Goal: Information Seeking & Learning: Learn about a topic

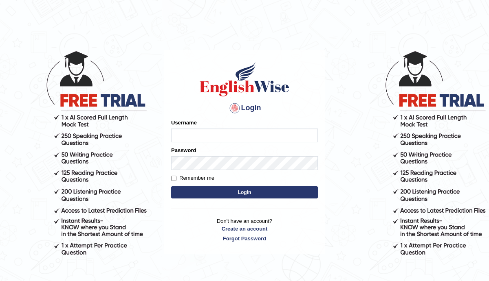
click at [191, 136] on input "Username" at bounding box center [244, 136] width 147 height 14
type input "Manee"
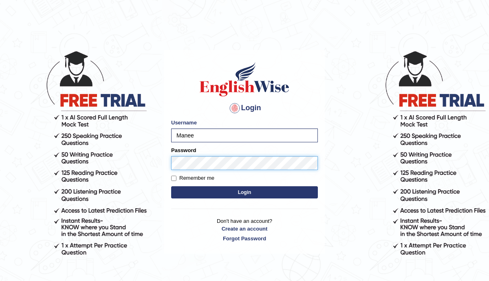
click at [171, 187] on button "Login" at bounding box center [244, 193] width 147 height 12
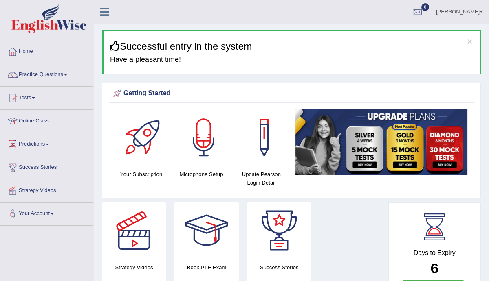
click at [65, 74] on link "Practice Questions" at bounding box center [46, 74] width 93 height 20
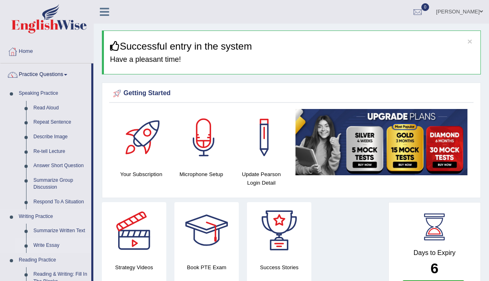
click at [58, 245] on link "Write Essay" at bounding box center [60, 246] width 61 height 15
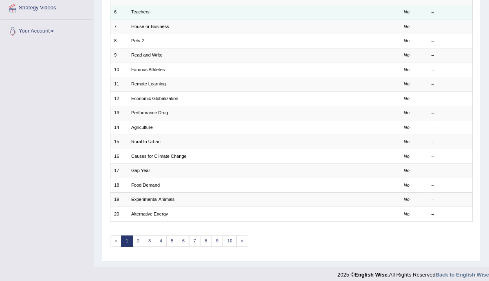
scroll to position [184, 0]
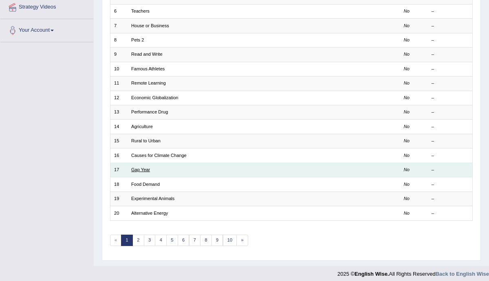
click at [142, 167] on link "Gap Year" at bounding box center [140, 169] width 19 height 5
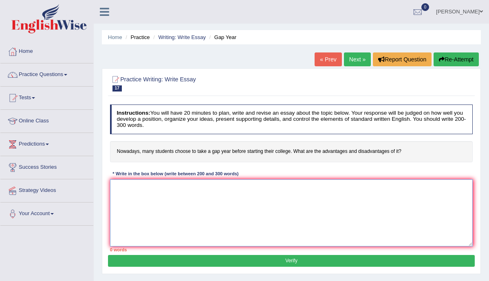
click at [158, 193] on textarea at bounding box center [291, 213] width 363 height 67
type textarea "o"
click at [261, 188] on textarea "One of the most important trens of today's world is the increass in" at bounding box center [291, 213] width 363 height 67
click at [348, 188] on textarea "One of the most important trens of today's world is the increass in the gap stu…" at bounding box center [291, 213] width 363 height 67
click at [405, 189] on textarea "One of the most important trens of today's world is the increass in the gap stu…" at bounding box center [291, 213] width 363 height 67
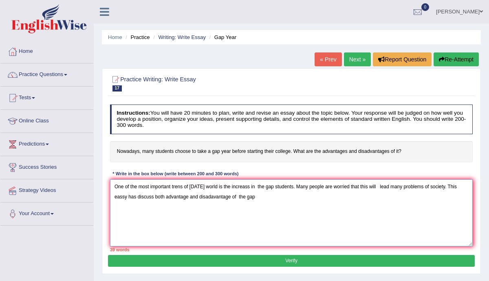
click at [277, 185] on textarea "One of the most important trens of today's world is the increass in the gap stu…" at bounding box center [291, 213] width 363 height 67
click at [268, 199] on textarea "One of the most important trens of today's world is the increass in the gap yea…" at bounding box center [291, 213] width 363 height 67
click at [288, 187] on textarea "One of the most important trens of today's world is the increass in the gap yea…" at bounding box center [291, 213] width 363 height 67
click at [306, 197] on textarea "One of the most important trens of today's world is the increass in the gap yea…" at bounding box center [291, 213] width 363 height 67
click at [242, 198] on textarea "One of the most important trens of today's world is the increass in the gap yea…" at bounding box center [291, 213] width 363 height 67
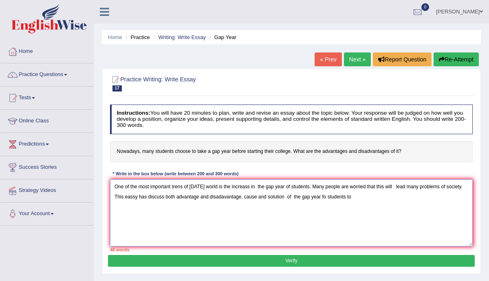
click at [357, 198] on textarea "One of the most important trens of today's world is the increass in the gap yea…" at bounding box center [291, 213] width 363 height 67
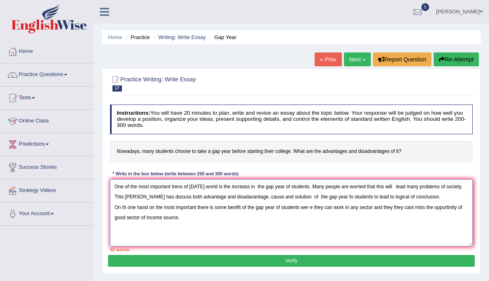
type textarea "One of the most important trens of today's world is the increass in the gap yea…"
click at [364, 263] on button "Verify" at bounding box center [291, 261] width 366 height 12
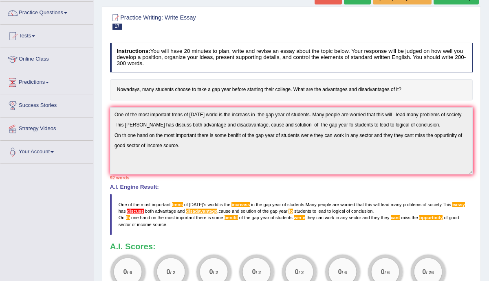
scroll to position [62, 0]
click at [144, 211] on span "discuss" at bounding box center [135, 211] width 17 height 5
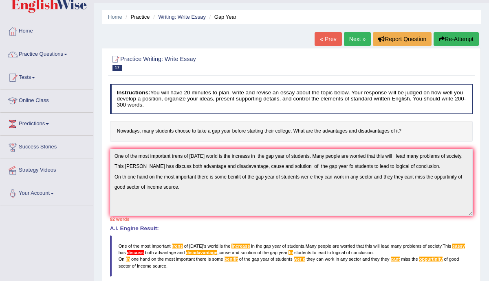
scroll to position [0, 0]
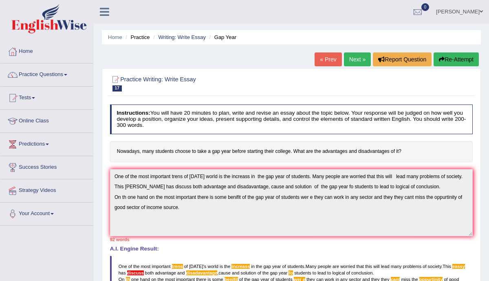
click at [450, 62] on button "Re-Attempt" at bounding box center [455, 60] width 45 height 14
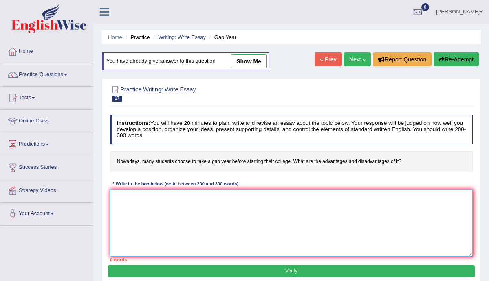
click at [143, 208] on textarea at bounding box center [291, 223] width 363 height 67
type textarea "v"
paste textarea "ne of the most important trens of today's world is the increass in the gap year…"
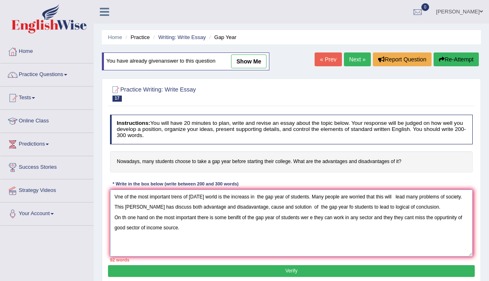
click at [117, 195] on textarea "Vne of the most important trens of today's world is the increass in the gap yea…" at bounding box center [291, 223] width 363 height 67
click at [117, 197] on textarea "Vne of the most important trens of today's world is the increass in the gap yea…" at bounding box center [291, 223] width 363 height 67
click at [182, 197] on textarea "One of the most important trens of today's world is the increass in the gap yea…" at bounding box center [291, 223] width 363 height 67
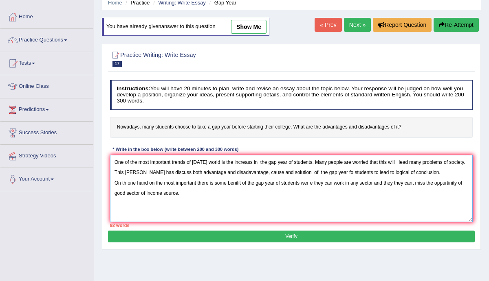
scroll to position [37, 0]
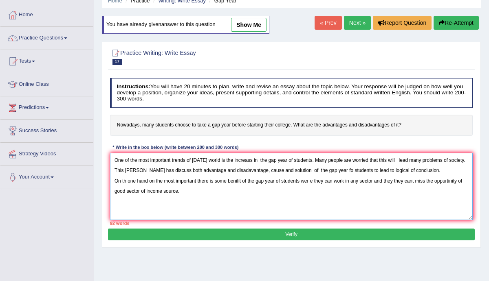
click at [253, 162] on textarea "One of the most important trends of today's world is the increass in the gap ye…" at bounding box center [291, 186] width 363 height 67
click at [252, 160] on textarea "One of the most important trends of today's world is the increa in the gap year…" at bounding box center [291, 186] width 363 height 67
click at [274, 160] on textarea "One of the most important trends of today's world is the increase in the gap ye…" at bounding box center [291, 186] width 363 height 67
click at [457, 159] on textarea "One of the most important trends of today's world is the increase in the Gap ye…" at bounding box center [291, 186] width 363 height 67
click at [164, 172] on textarea "One of the most important trends of today's world is the increase in the Gap ye…" at bounding box center [291, 186] width 363 height 67
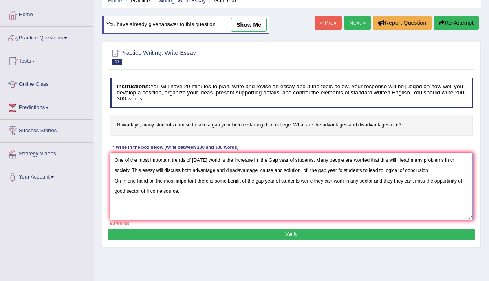
click at [367, 171] on textarea "One of the most important trends of today's world is the increase in the Gap ye…" at bounding box center [291, 186] width 363 height 67
click at [419, 170] on textarea "One of the most important trends of today's world is the increase in the Gap ye…" at bounding box center [291, 186] width 363 height 67
click at [397, 169] on textarea "One of the most important trends of today's world is the increase in the Gap ye…" at bounding box center [291, 186] width 363 height 67
click at [421, 169] on textarea "One of the most important trends of today's world is the increase in the Gap ye…" at bounding box center [291, 186] width 363 height 67
type textarea "One of the most important trends of today's world is the increase in the Gap ye…"
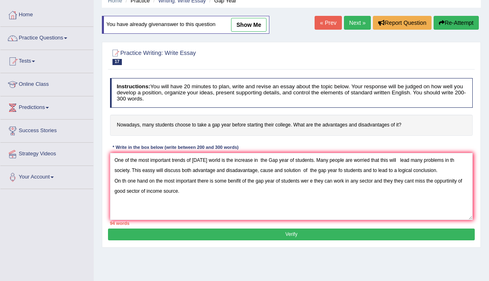
click at [226, 232] on button "Verify" at bounding box center [291, 235] width 366 height 12
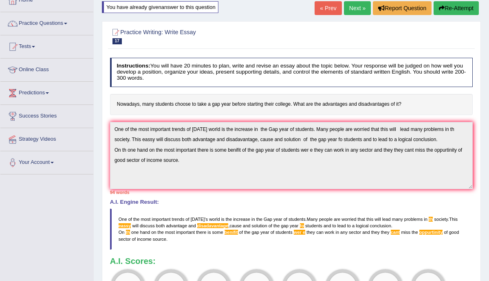
scroll to position [52, 0]
click at [453, 13] on button "Re-Attempt" at bounding box center [455, 8] width 45 height 14
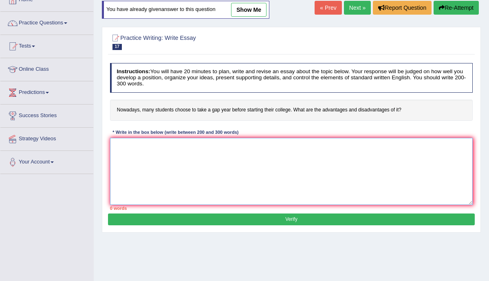
click at [158, 164] on textarea at bounding box center [291, 171] width 363 height 67
paste textarea "One of the most important trends of [DATE] world is the increase in the Gap yea…"
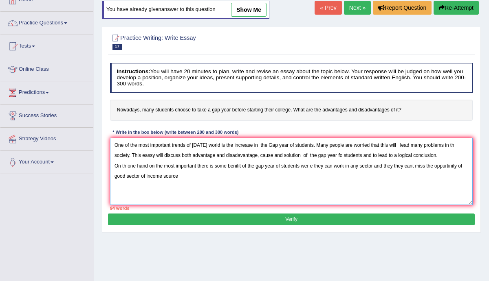
click at [152, 156] on textarea "One of the most important trends of [DATE] world is the increase in the Gap yea…" at bounding box center [291, 171] width 363 height 67
click at [242, 156] on textarea "One of the most important trends of [DATE] world is the increase in the Gap yea…" at bounding box center [291, 171] width 363 height 67
click at [234, 156] on textarea "One of the most important trends of [DATE] world is the increase in the Gap yea…" at bounding box center [291, 171] width 363 height 67
type textarea "One of the most important trends of [DATE] world is the increase in the Gap yea…"
click at [286, 220] on button "Verify" at bounding box center [291, 220] width 366 height 12
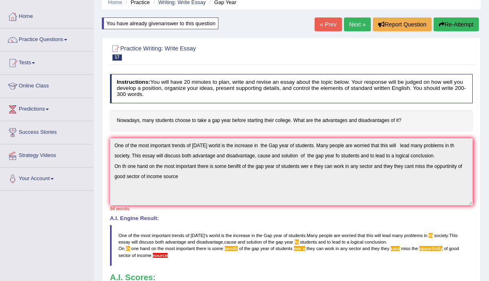
scroll to position [35, 0]
click at [178, 125] on h4 "Nowadays, many students choose to take a gap year before starting their college…" at bounding box center [291, 120] width 363 height 21
click at [122, 118] on h4 "Nowadays, many students choose to take a gap year before starting their college…" at bounding box center [291, 120] width 363 height 21
drag, startPoint x: 116, startPoint y: 120, endPoint x: 225, endPoint y: 126, distance: 109.7
click at [225, 126] on h4 "Nowadays, many students choose to take a gap year before starting their college…" at bounding box center [291, 120] width 363 height 21
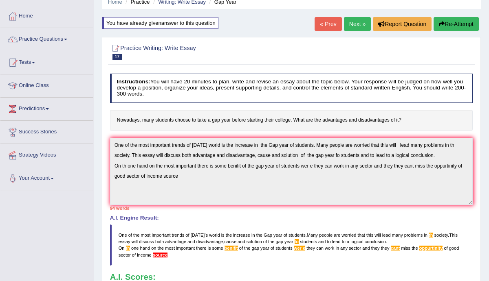
drag, startPoint x: 401, startPoint y: 113, endPoint x: 287, endPoint y: 122, distance: 114.4
click at [287, 122] on h4 "Nowadays, many students choose to take a gap year before starting their college…" at bounding box center [291, 120] width 363 height 21
click at [472, 26] on button "Re-Attempt" at bounding box center [455, 24] width 45 height 14
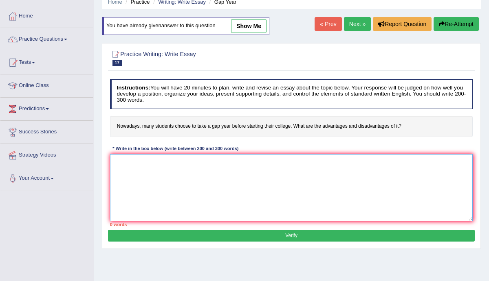
click at [173, 175] on textarea at bounding box center [291, 187] width 363 height 67
paste textarea "gap year is a great opportunity for students to understand what they would like…"
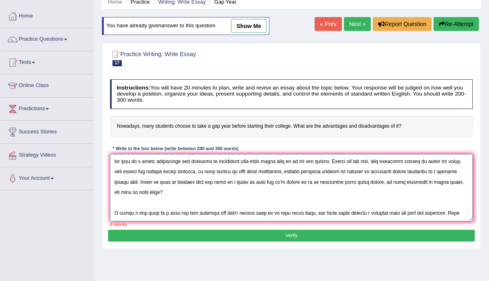
scroll to position [80, 0]
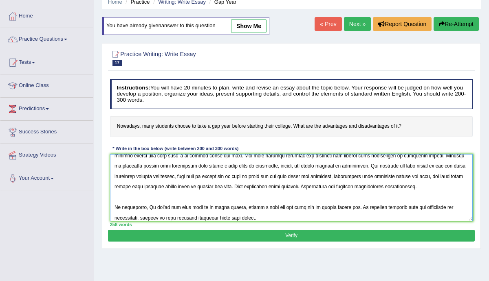
type textarea "gap year is a great opportunity for students to understand what they would like…"
click at [224, 235] on button "Verify" at bounding box center [291, 236] width 366 height 12
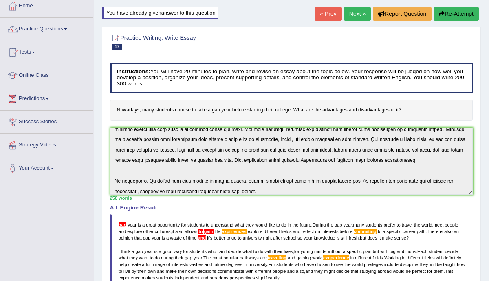
scroll to position [44, 0]
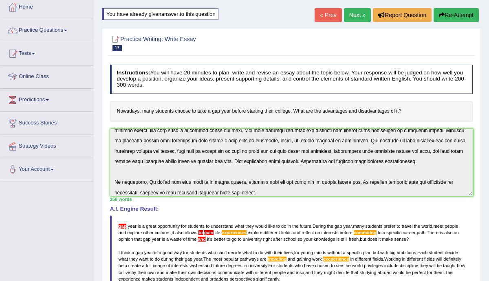
click at [136, 219] on blockquote "gap year is a great opportunity for students to understand what they would like…" at bounding box center [291, 263] width 363 height 94
click at [124, 226] on span "gap" at bounding box center [123, 226] width 8 height 5
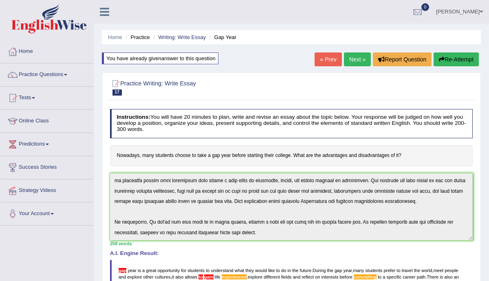
scroll to position [0, 0]
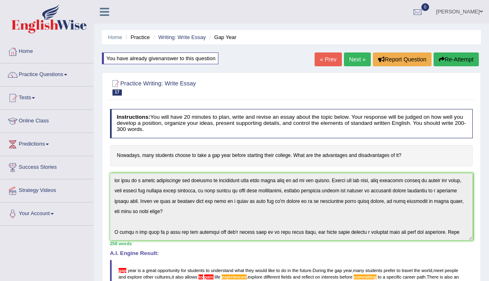
click at [264, 94] on h2 "Practice Writing: Write Essay 17 Gap Year" at bounding box center [222, 87] width 225 height 17
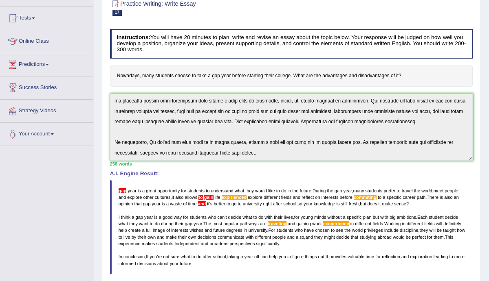
scroll to position [60, 0]
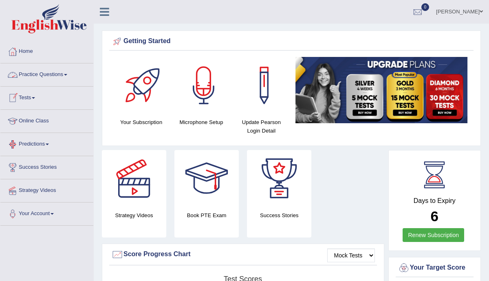
click at [70, 73] on link "Practice Questions" at bounding box center [46, 74] width 93 height 20
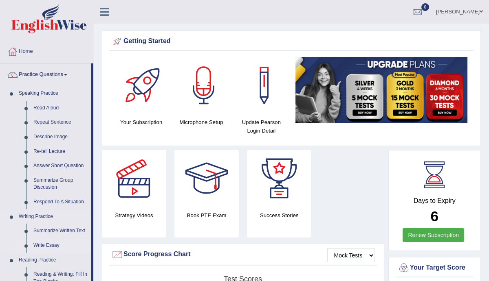
click at [48, 249] on link "Write Essay" at bounding box center [60, 246] width 61 height 15
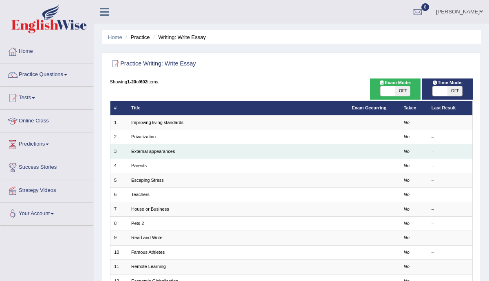
click at [233, 152] on td "External appearances" at bounding box center [237, 152] width 220 height 14
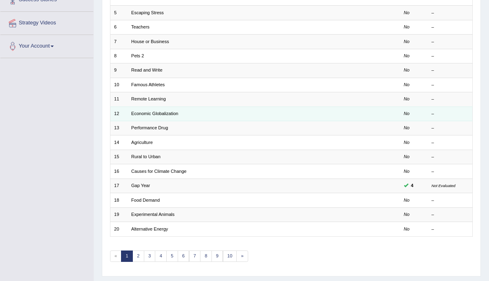
scroll to position [177, 0]
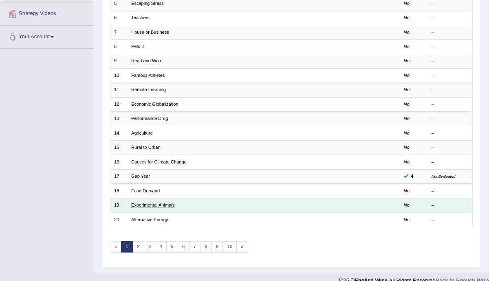
click at [162, 203] on link "Experimental Animals" at bounding box center [152, 205] width 43 height 5
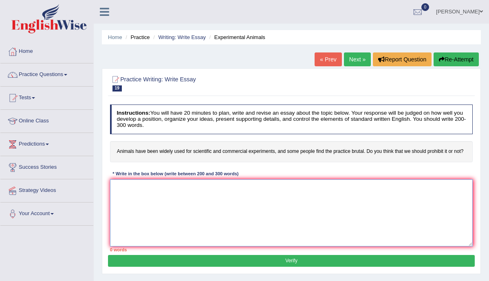
click at [124, 202] on textarea at bounding box center [291, 213] width 363 height 67
type textarea "One of the most imortant of trend of [DATE]"
